Goal: Information Seeking & Learning: Learn about a topic

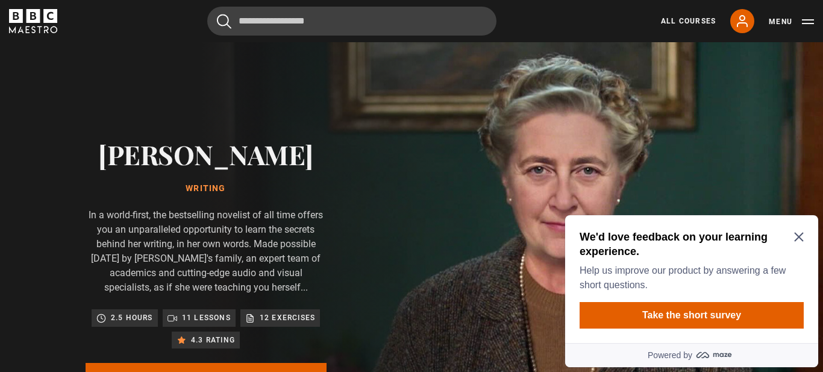
click at [797, 237] on icon "Close Maze Prompt" at bounding box center [798, 236] width 9 height 9
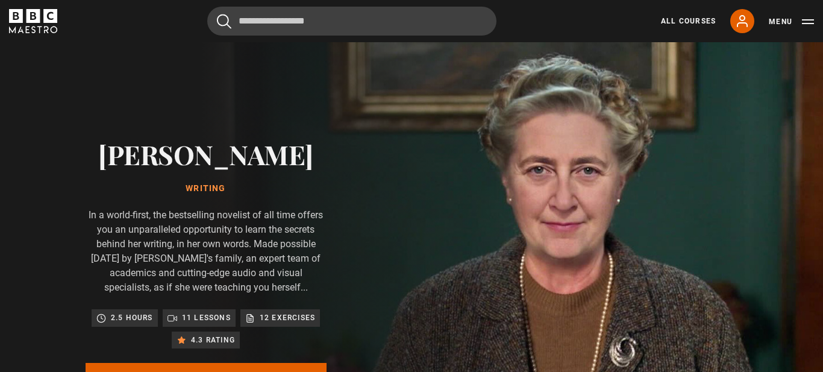
click at [195, 320] on p "11 lessons" at bounding box center [206, 317] width 49 height 12
click at [780, 19] on button "Menu" at bounding box center [790, 22] width 45 height 12
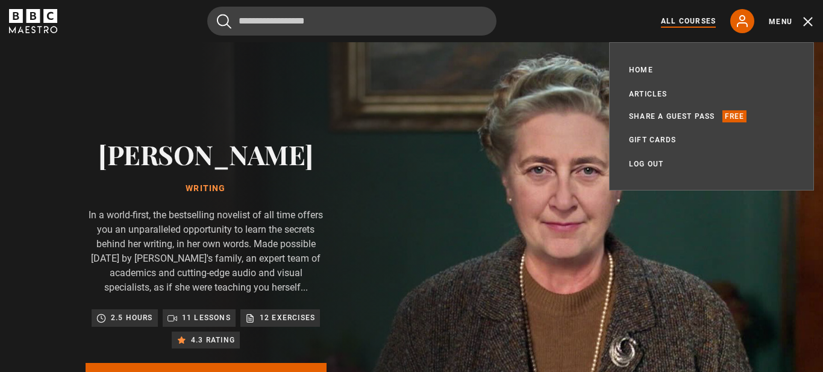
click at [690, 24] on link "All Courses" at bounding box center [688, 21] width 55 height 11
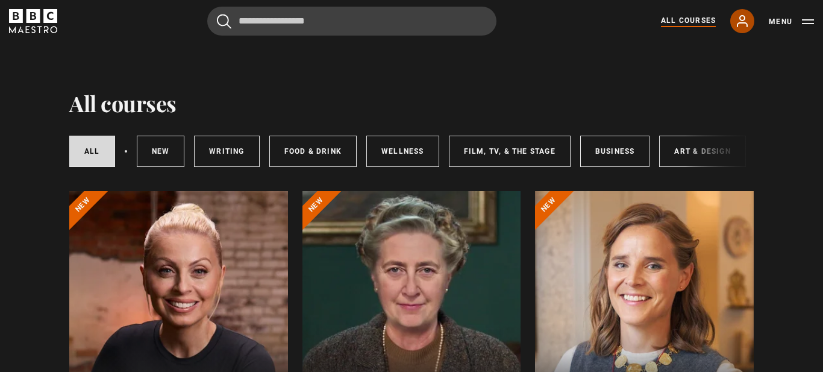
click at [750, 22] on link "My Account" at bounding box center [742, 21] width 24 height 24
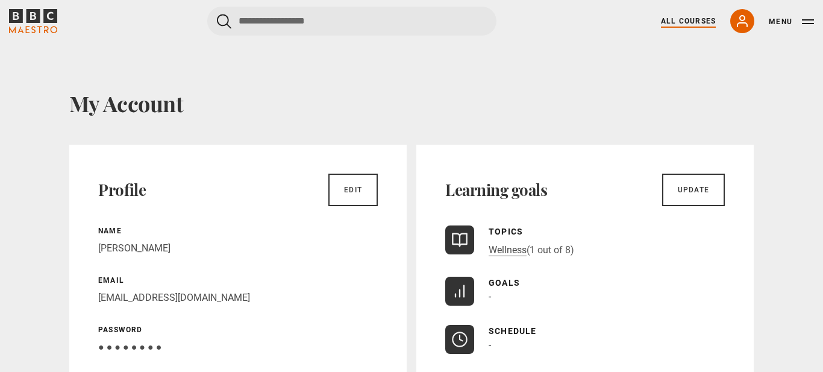
click at [693, 20] on link "All Courses" at bounding box center [688, 21] width 55 height 11
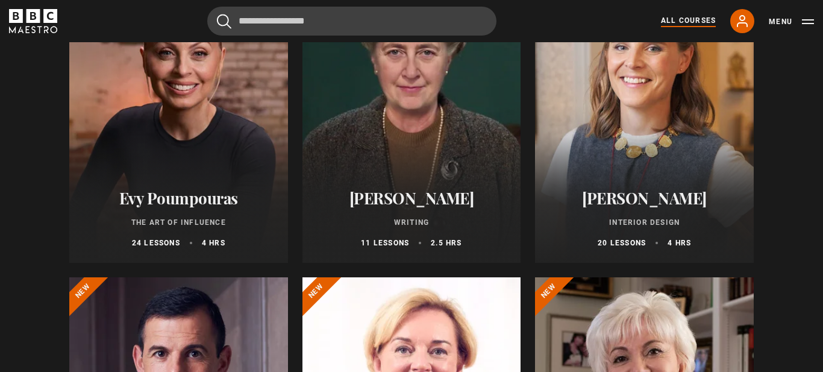
scroll to position [217, 0]
click at [452, 184] on div "Agatha Christie Writing 11 lessons 2.5 hrs" at bounding box center [411, 219] width 219 height 89
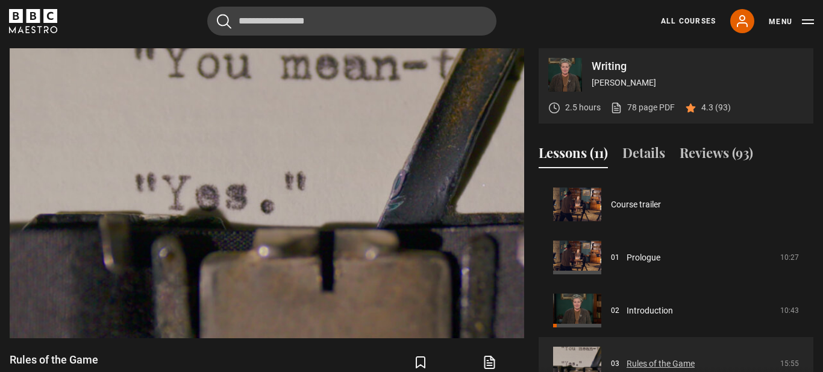
scroll to position [106, 0]
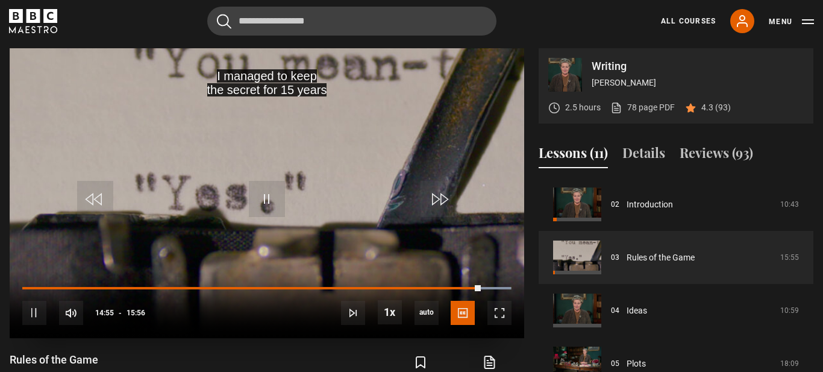
click at [451, 285] on div "10s Skip Back 10 seconds Pause 10s Skip Forward 10 seconds Loaded : 99.90% 13:5…" at bounding box center [267, 304] width 514 height 67
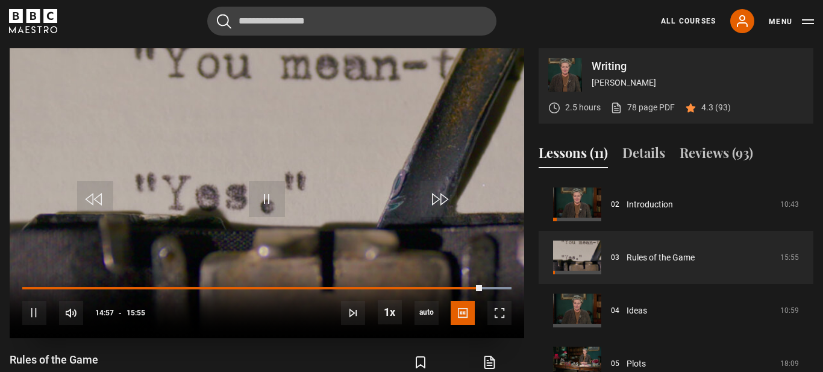
click at [451, 285] on div "10s Skip Back 10 seconds Pause 10s Skip Forward 10 seconds Loaded : 100.00% 13:…" at bounding box center [267, 304] width 514 height 67
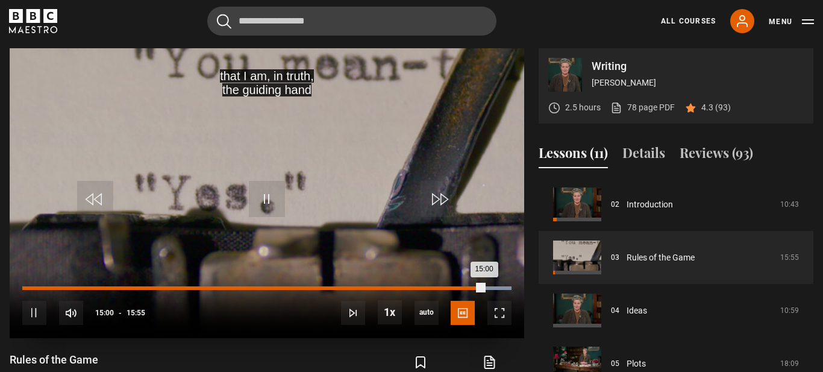
click at [454, 287] on div "14:03" at bounding box center [455, 288] width 2 height 4
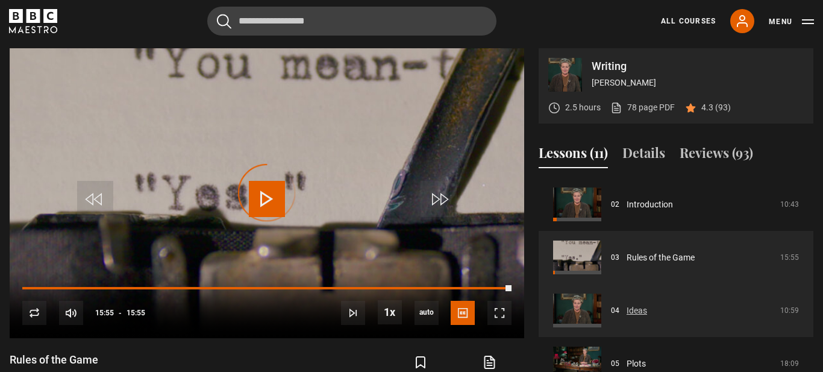
click at [635, 310] on link "Ideas" at bounding box center [636, 310] width 20 height 13
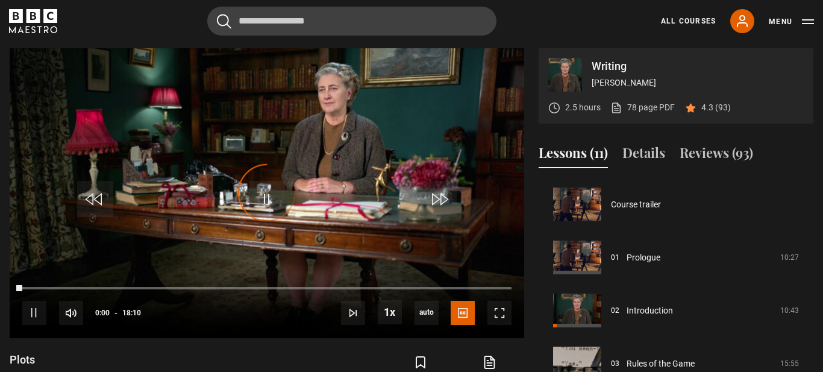
scroll to position [212, 0]
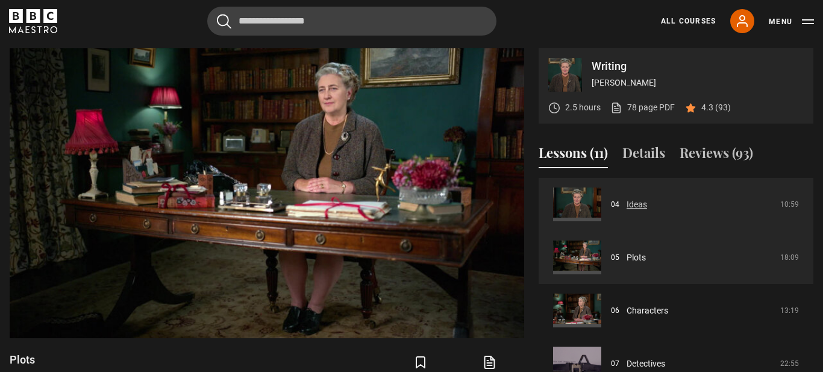
click at [637, 201] on link "Ideas" at bounding box center [636, 204] width 20 height 13
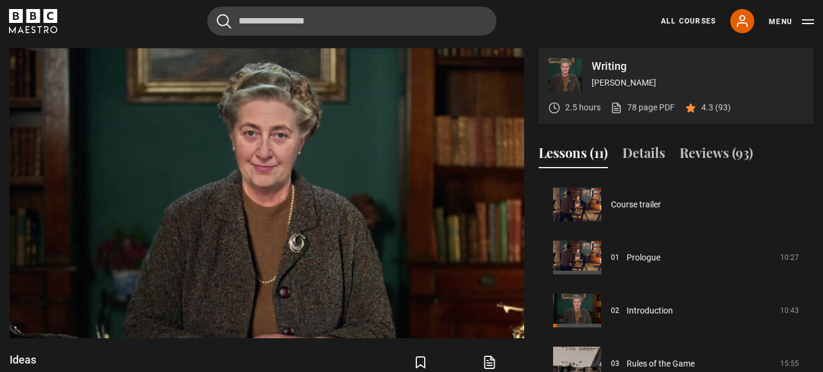
scroll to position [159, 0]
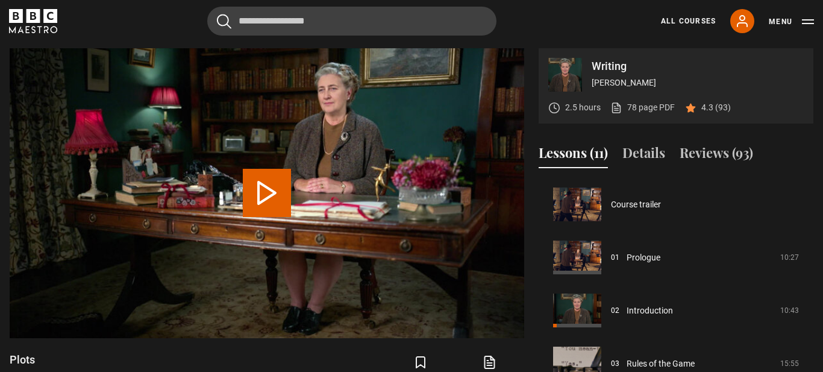
scroll to position [212, 0]
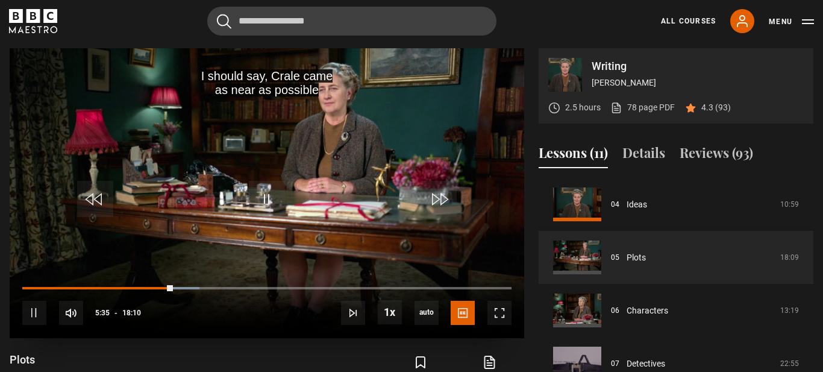
click at [278, 173] on video "Video Player" at bounding box center [267, 192] width 514 height 289
